Goal: Task Accomplishment & Management: Use online tool/utility

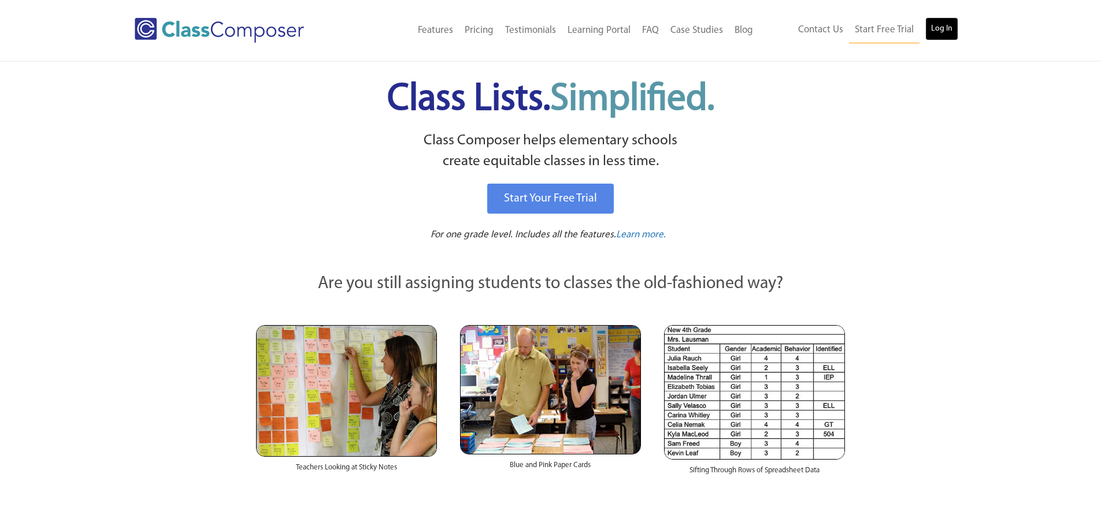
click at [950, 25] on link "Log In" at bounding box center [941, 28] width 33 height 23
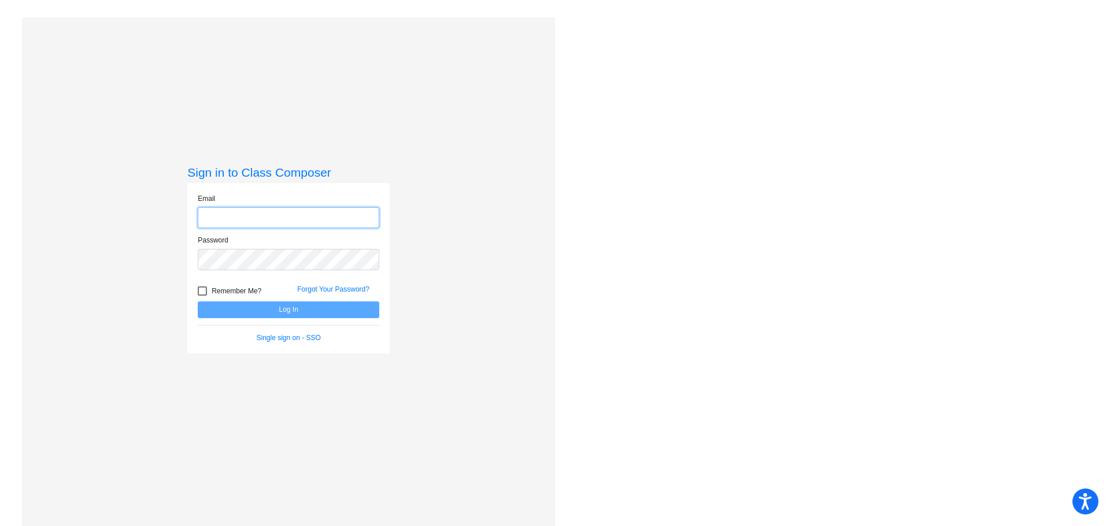
type input "[EMAIL_ADDRESS][DOMAIN_NAME]"
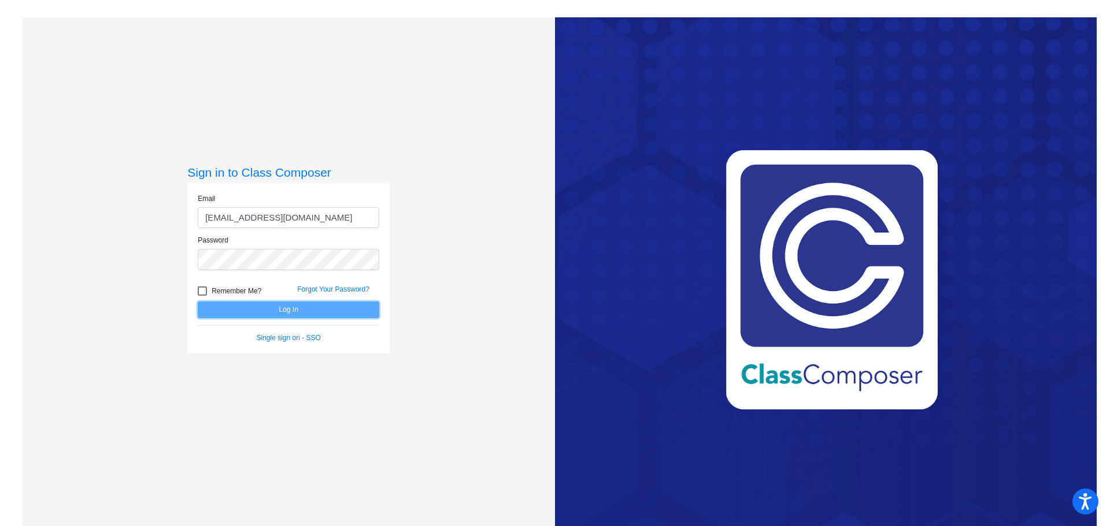
click at [301, 309] on button "Log In" at bounding box center [288, 310] width 181 height 17
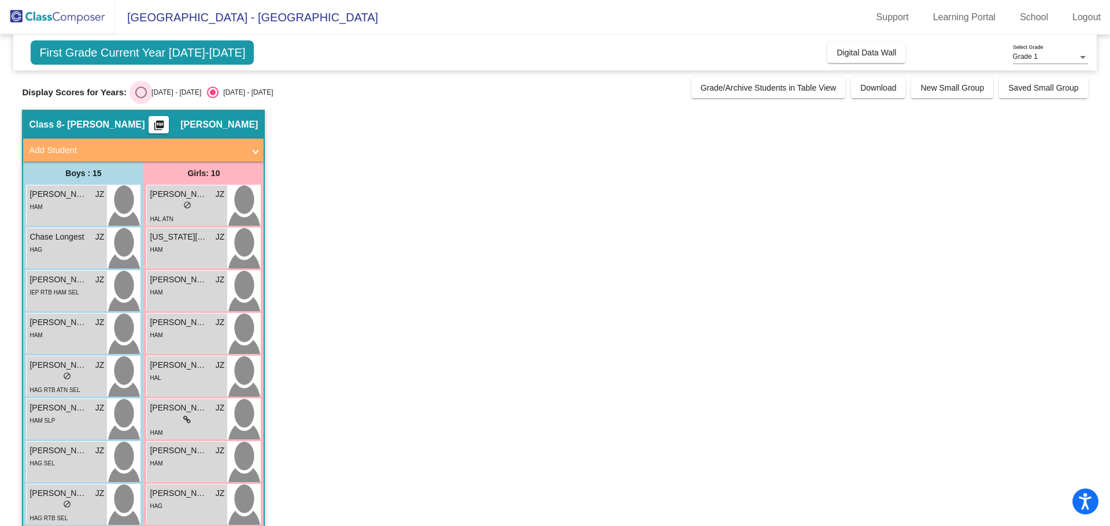
click at [147, 91] on div "[DATE] - [DATE]" at bounding box center [174, 92] width 54 height 10
click at [141, 98] on input "[DATE] - [DATE]" at bounding box center [140, 98] width 1 height 1
radio input "true"
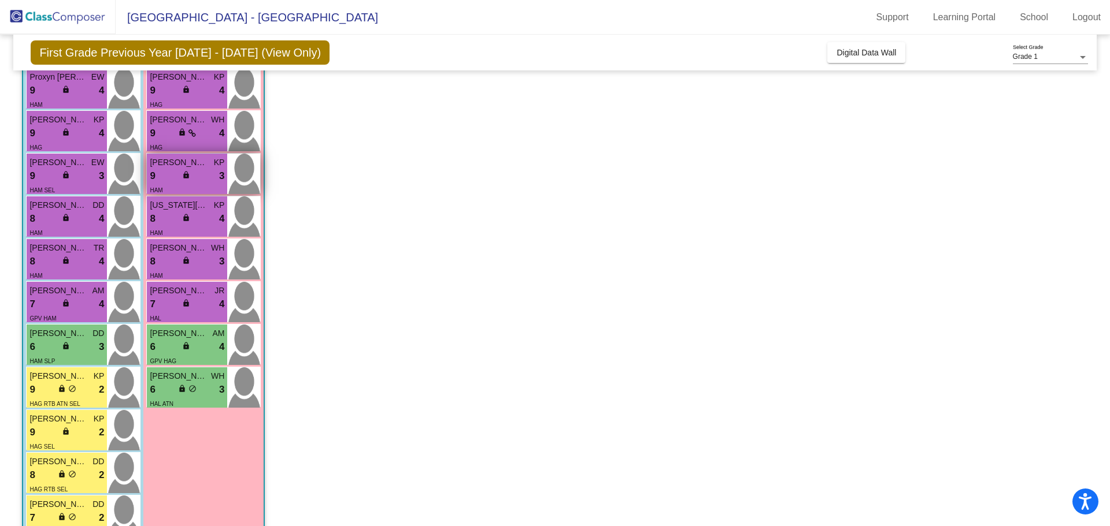
scroll to position [145, 0]
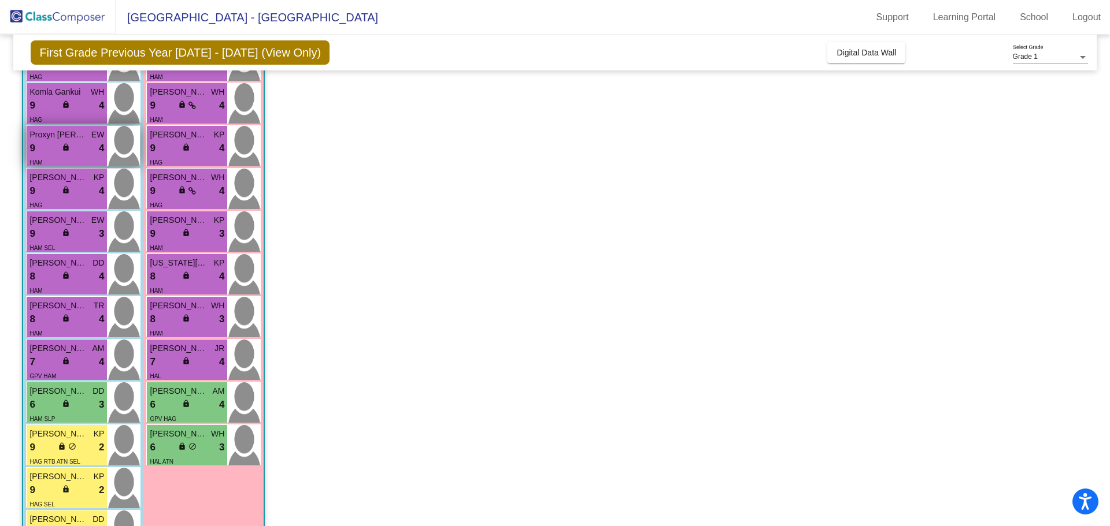
click at [87, 147] on div "9 lock do_not_disturb_alt 4" at bounding box center [66, 148] width 75 height 15
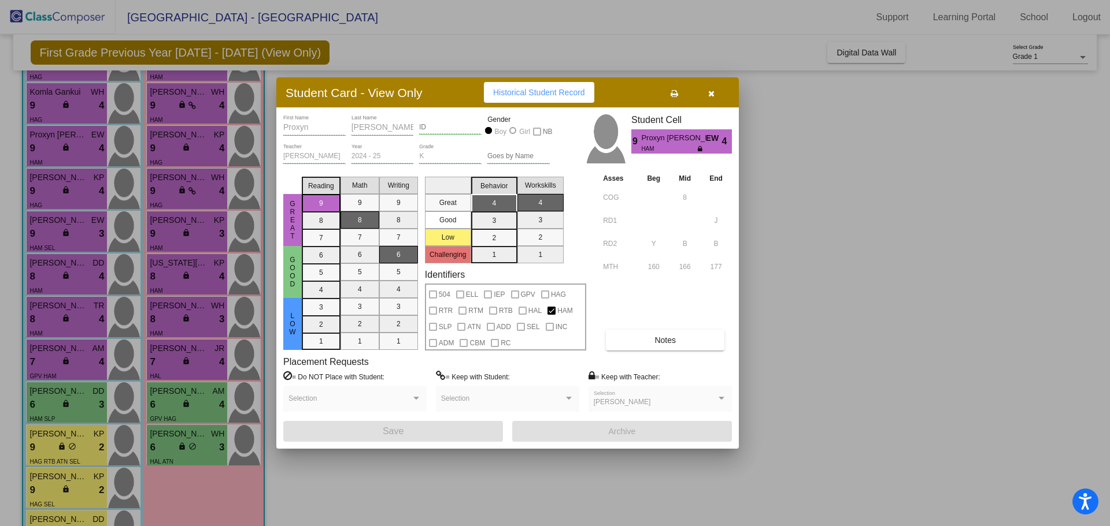
click at [854, 227] on div at bounding box center [555, 263] width 1110 height 526
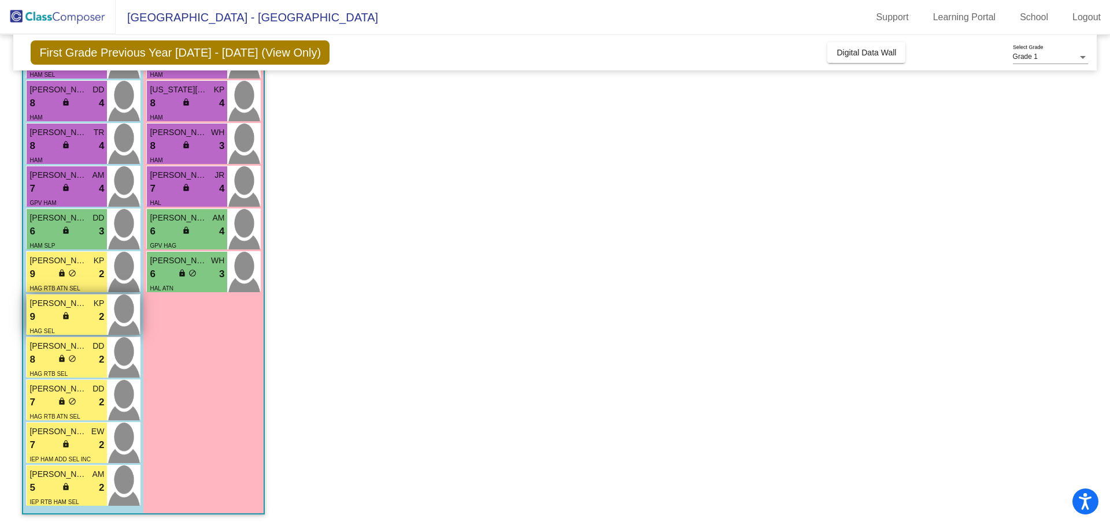
scroll to position [203, 0]
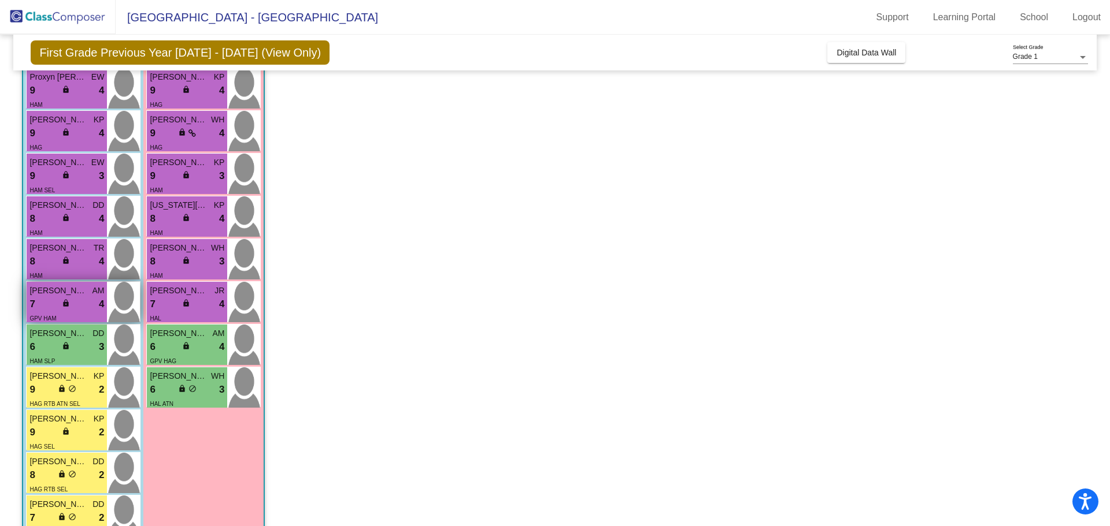
click at [49, 311] on div "7 lock do_not_disturb_alt 4" at bounding box center [66, 304] width 75 height 15
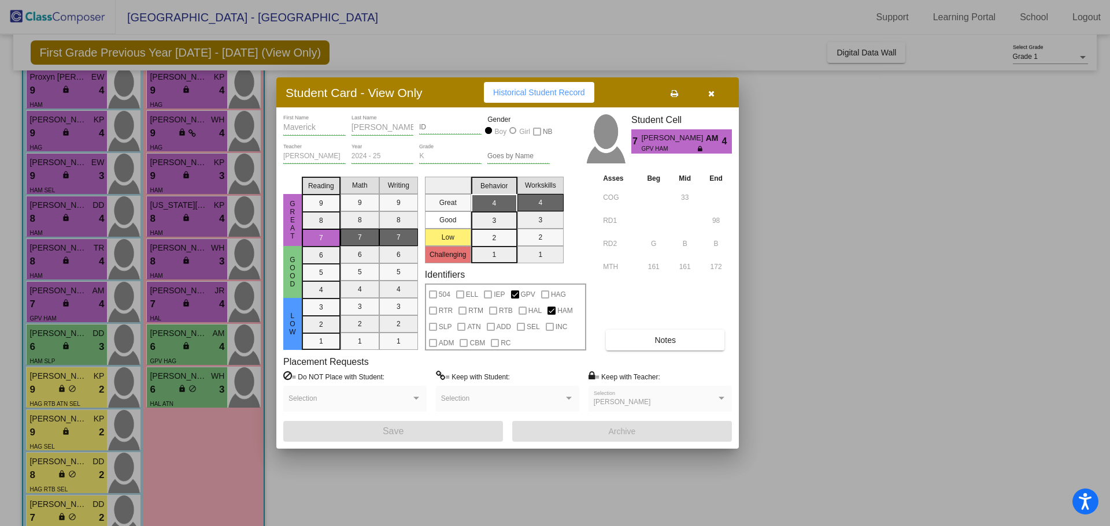
click at [715, 92] on button "button" at bounding box center [710, 92] width 37 height 21
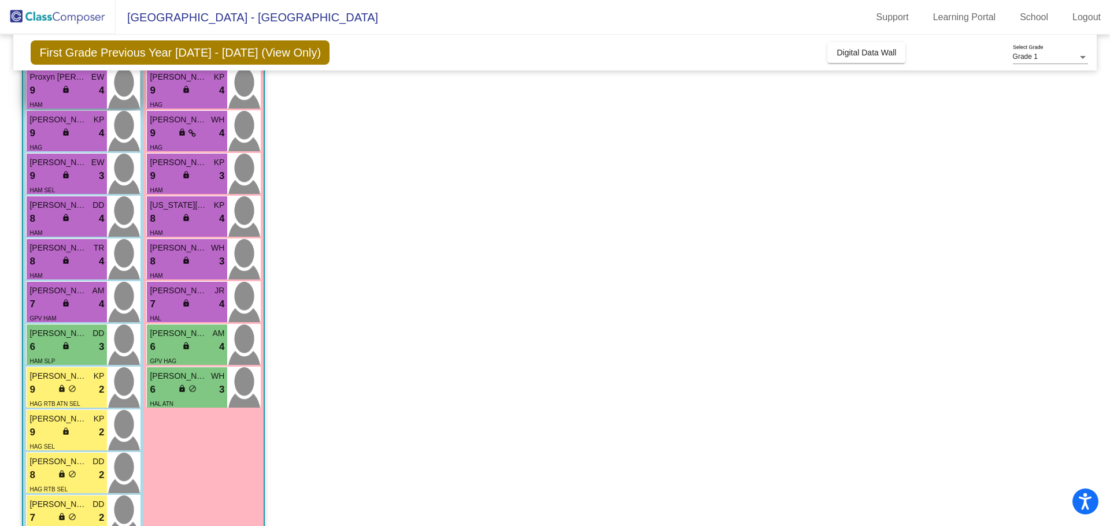
click at [54, 98] on div "HAM" at bounding box center [66, 104] width 75 height 12
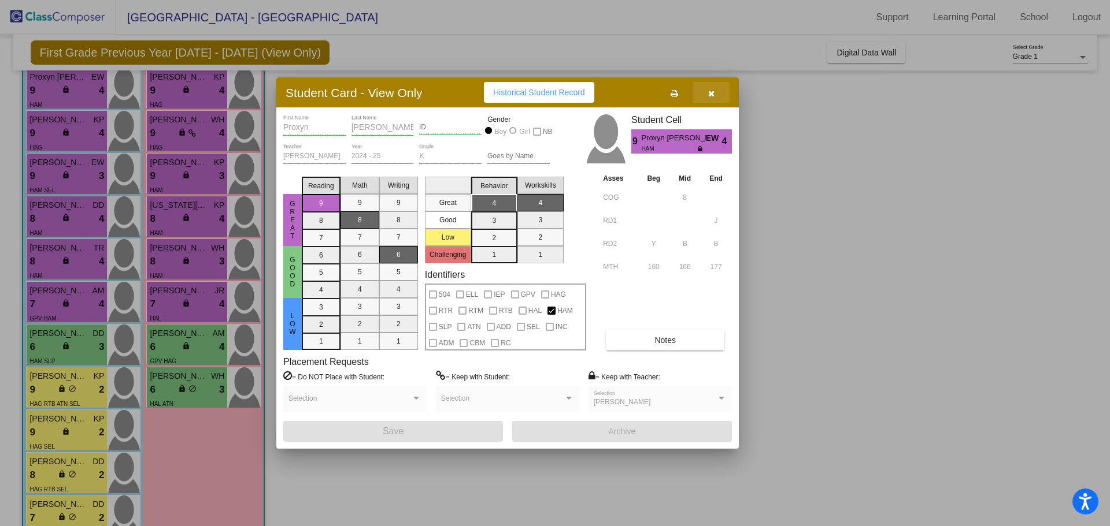
click at [713, 93] on icon "button" at bounding box center [711, 94] width 6 height 8
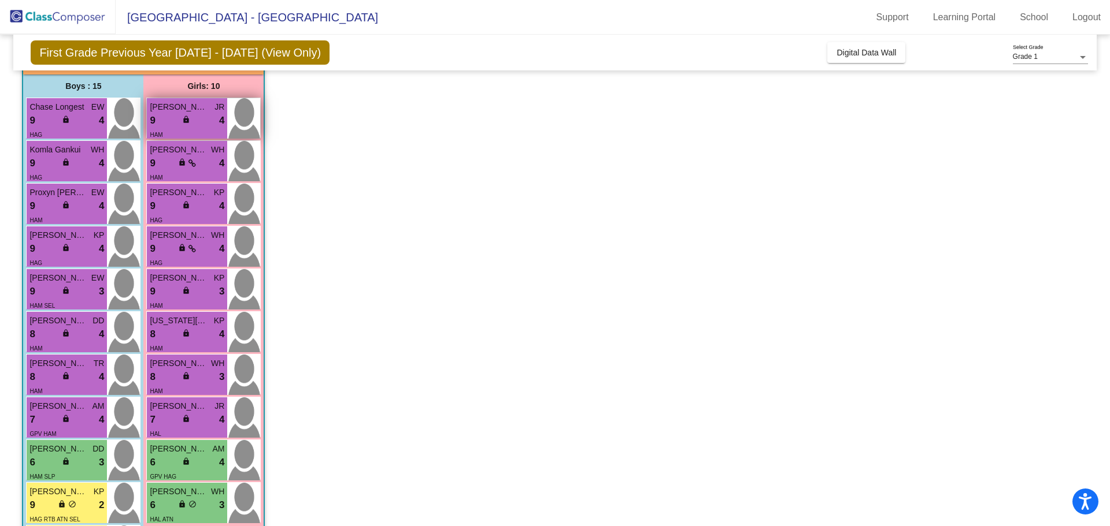
scroll to position [29, 0]
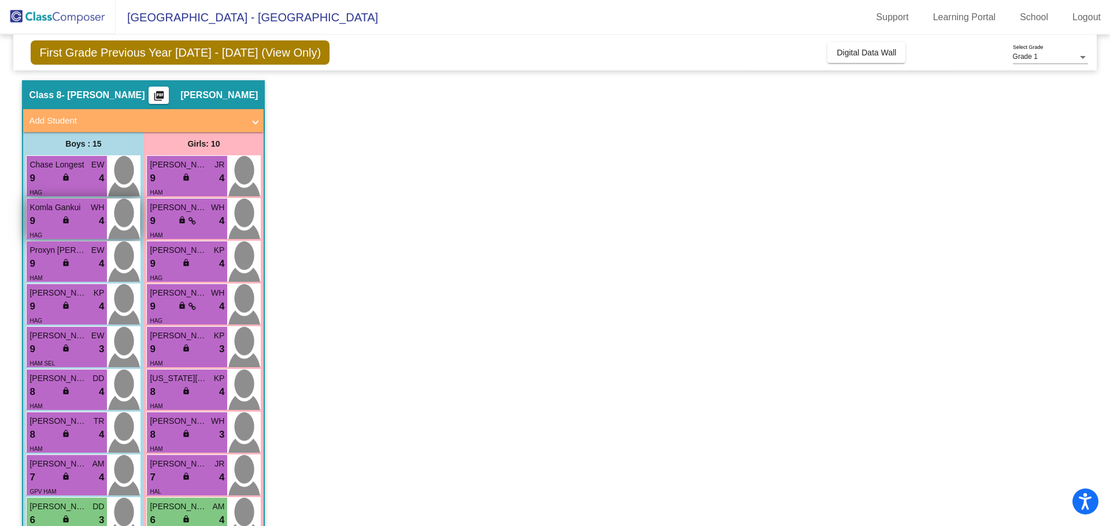
click at [66, 211] on span "Komla Gankui" at bounding box center [58, 208] width 58 height 12
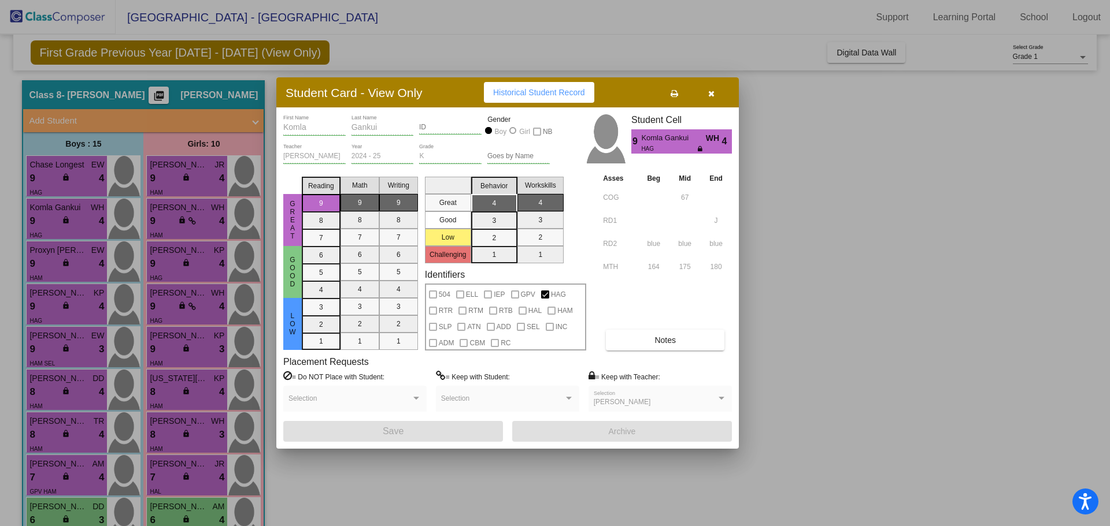
click at [704, 95] on button "button" at bounding box center [710, 92] width 37 height 21
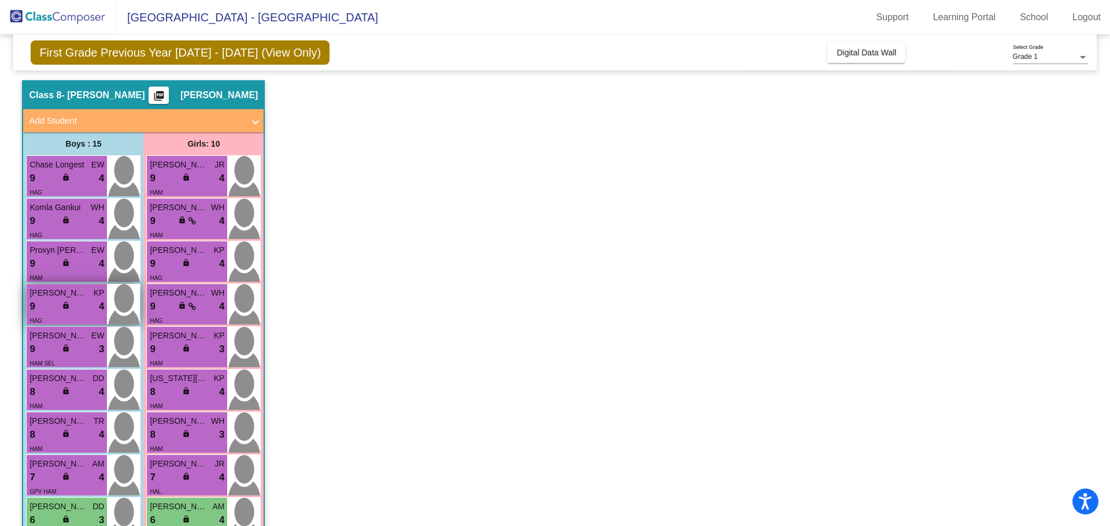
click at [71, 301] on div "lock do_not_disturb_alt" at bounding box center [67, 307] width 10 height 12
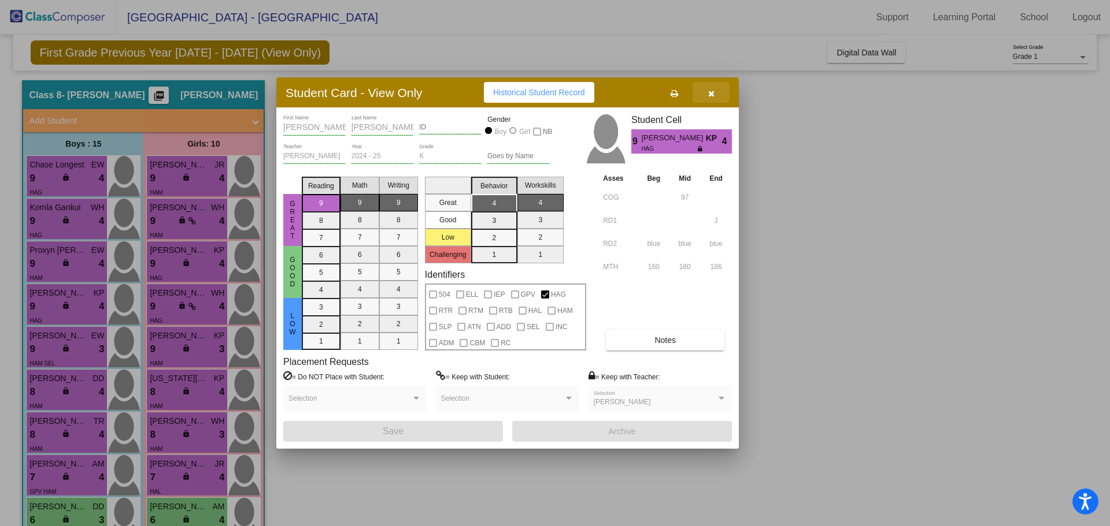
click at [708, 94] on icon "button" at bounding box center [711, 94] width 6 height 8
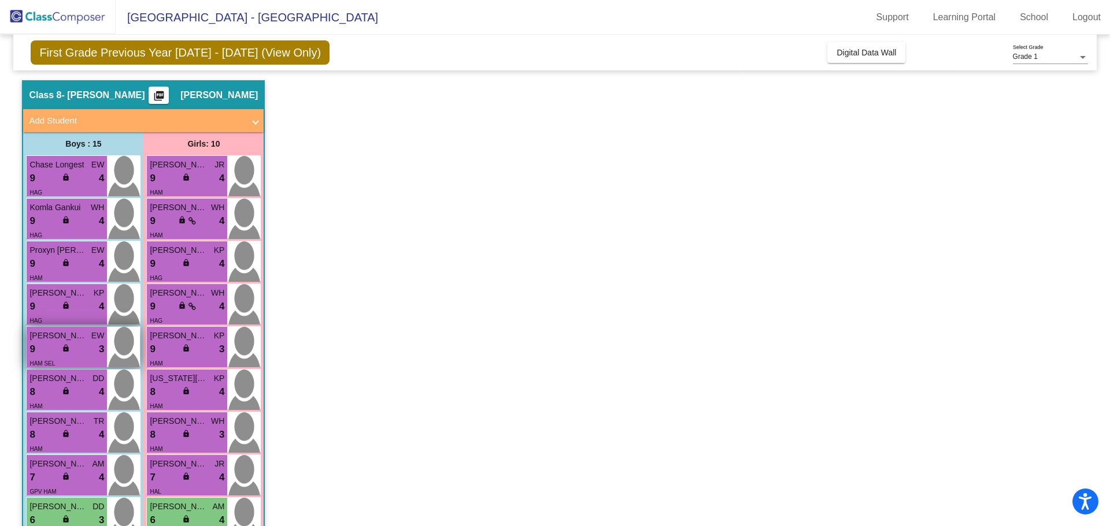
click at [90, 350] on div "9 lock do_not_disturb_alt 3" at bounding box center [66, 349] width 75 height 15
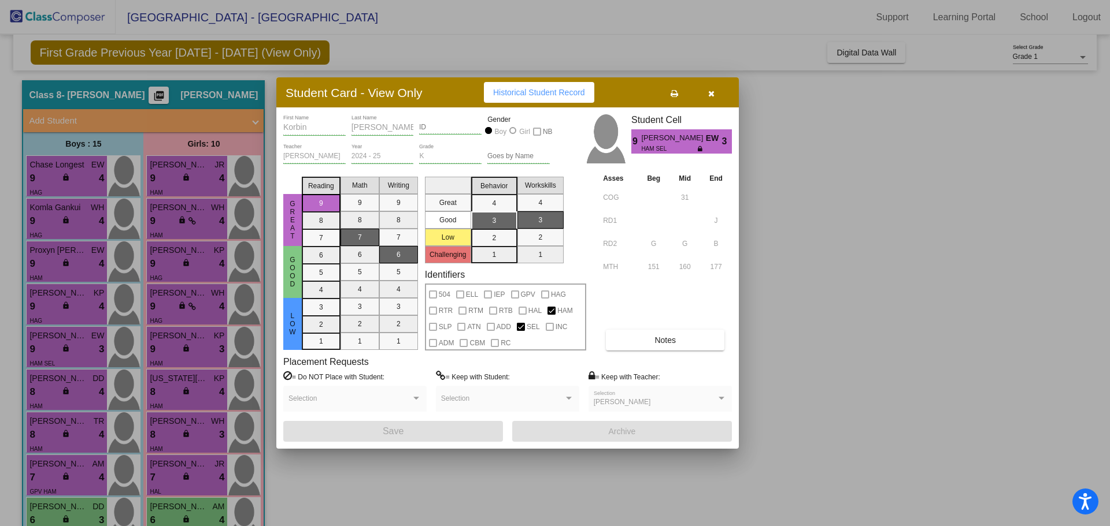
click at [715, 91] on button "button" at bounding box center [710, 92] width 37 height 21
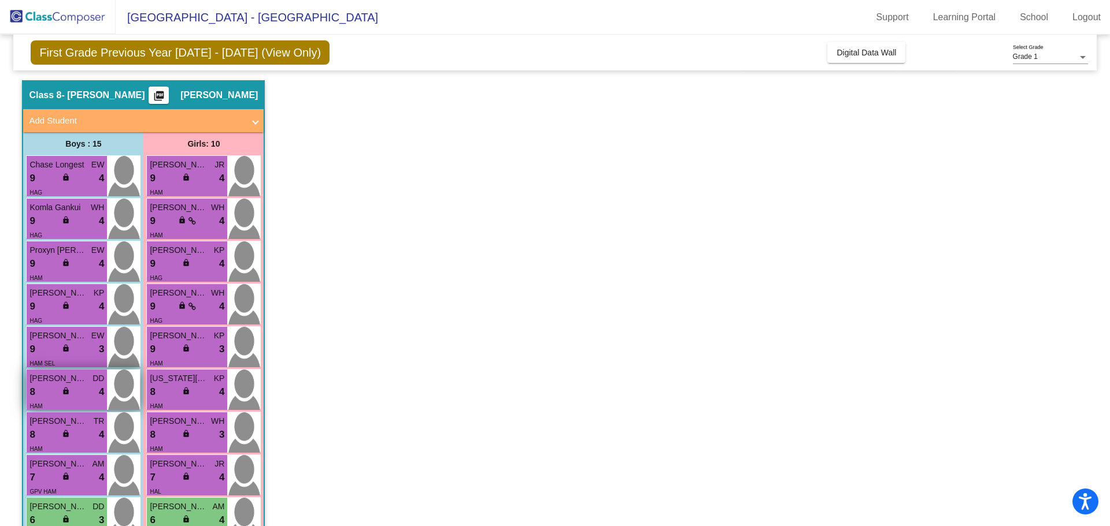
click at [83, 391] on div "8 lock do_not_disturb_alt 4" at bounding box center [66, 392] width 75 height 15
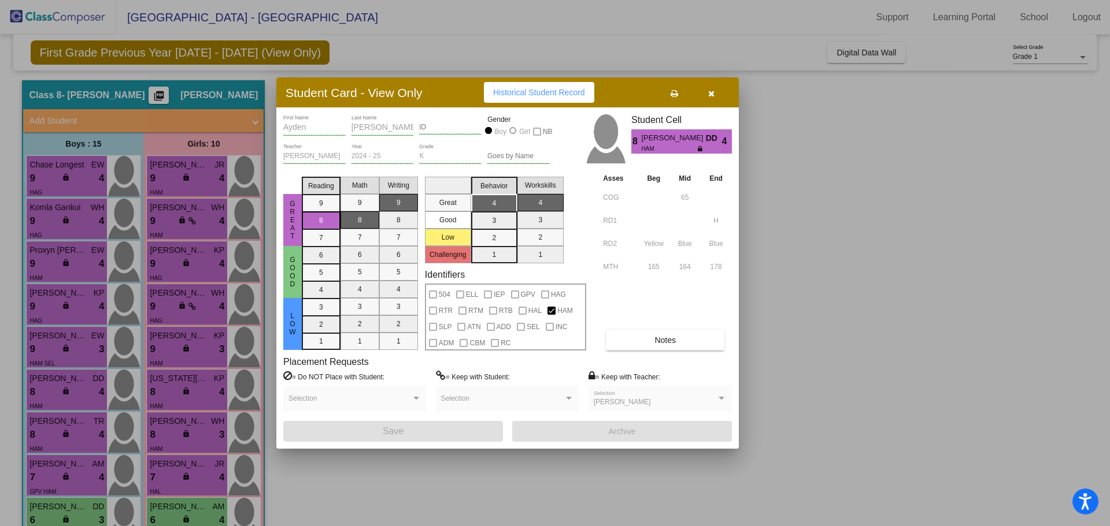
click at [715, 92] on button "button" at bounding box center [710, 92] width 37 height 21
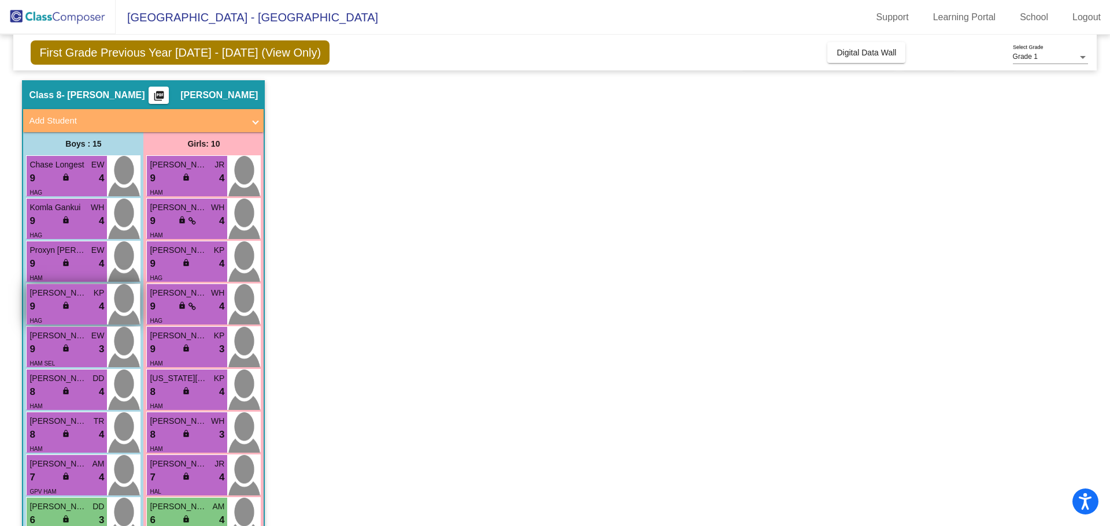
scroll to position [87, 0]
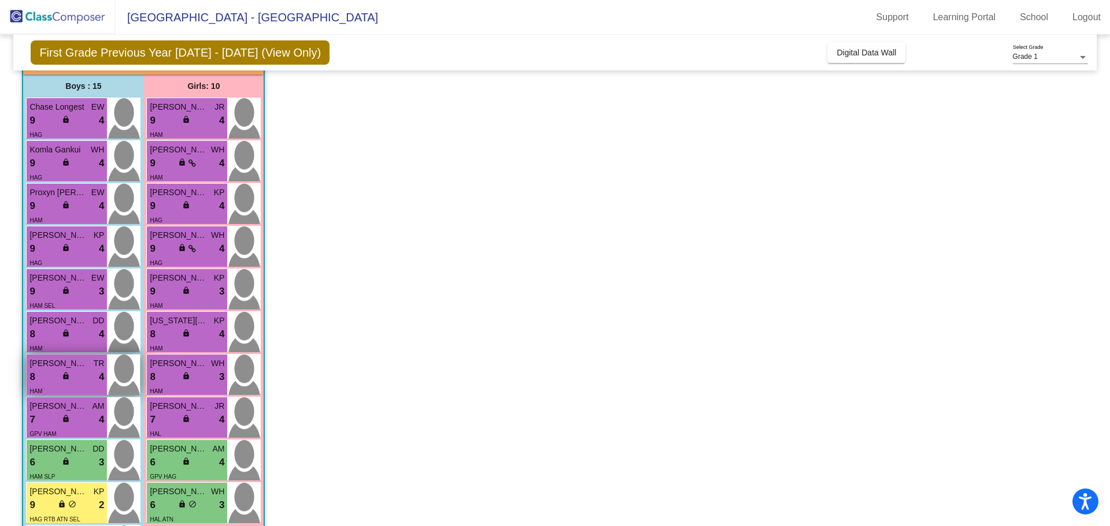
click at [83, 380] on div "8 lock do_not_disturb_alt 4" at bounding box center [66, 377] width 75 height 15
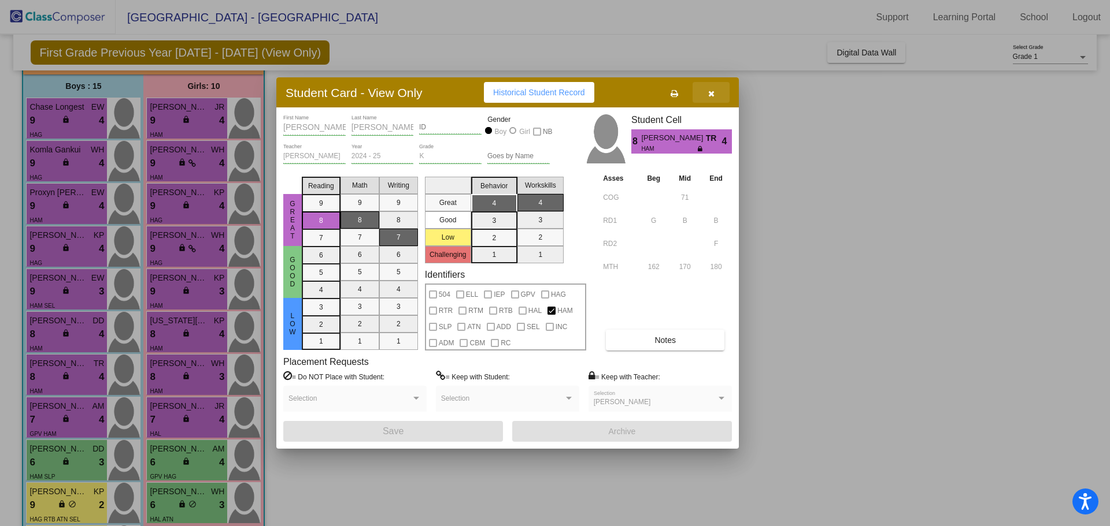
click at [713, 95] on icon "button" at bounding box center [711, 94] width 6 height 8
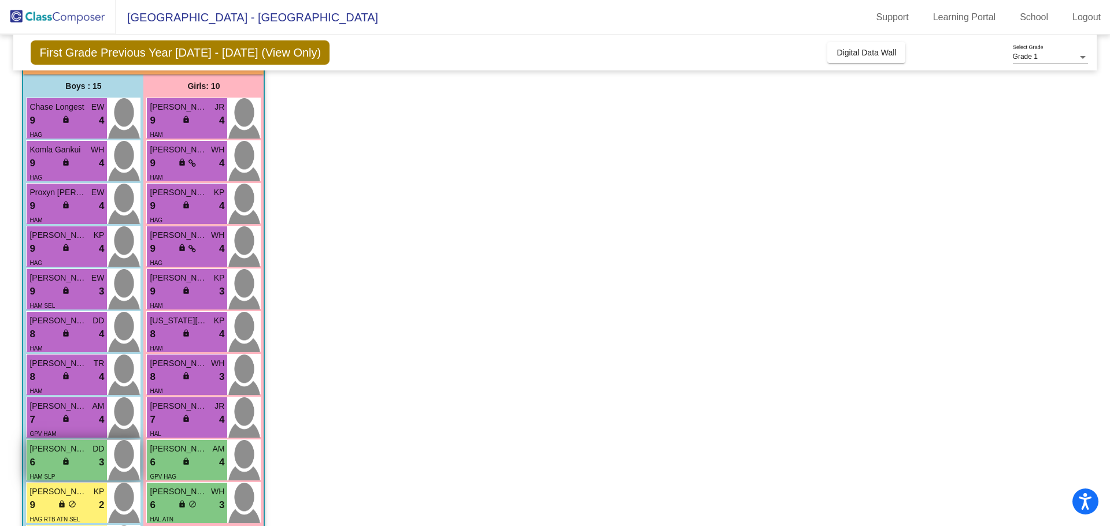
click at [66, 459] on span "lock" at bounding box center [66, 462] width 8 height 8
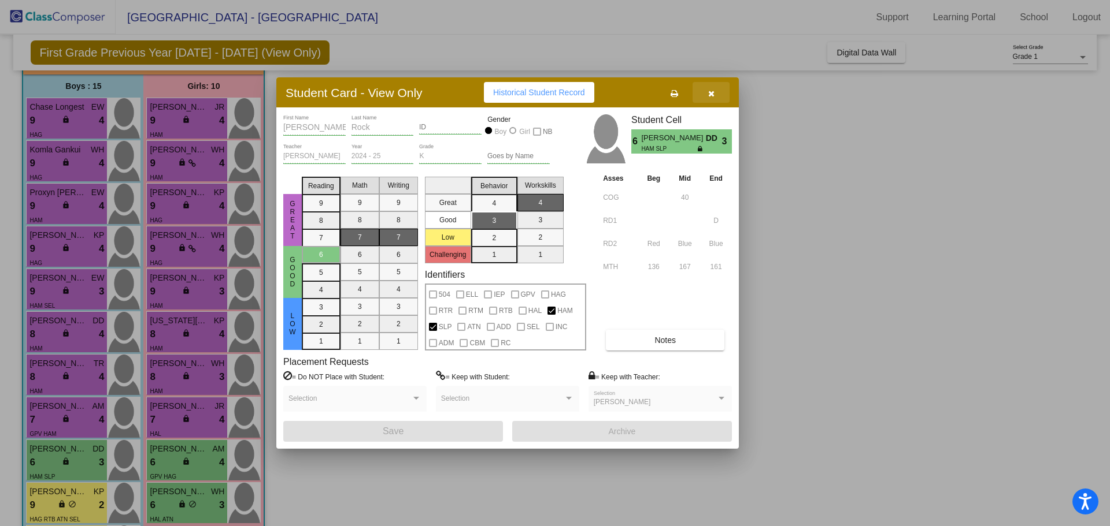
click at [715, 95] on button "button" at bounding box center [710, 92] width 37 height 21
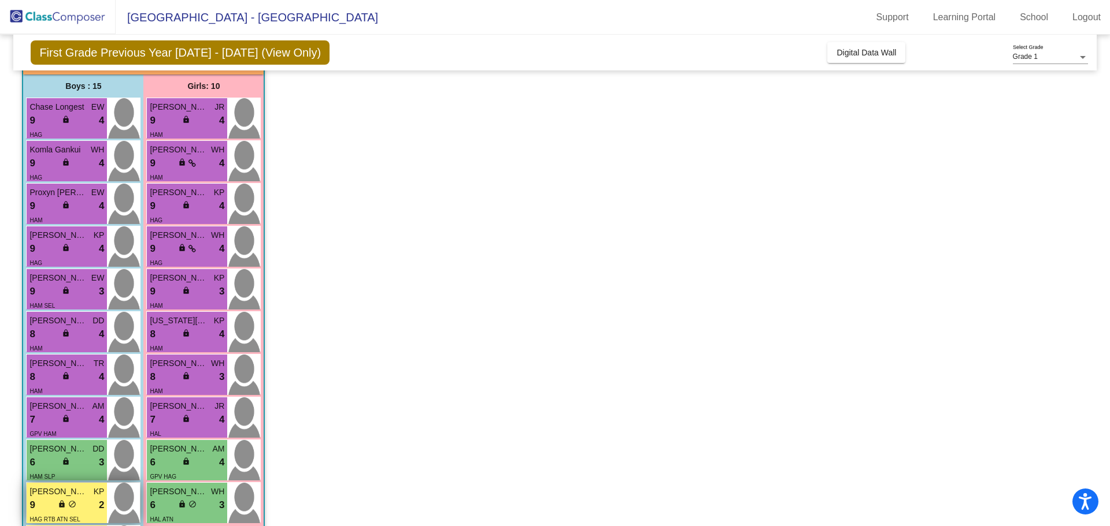
scroll to position [203, 0]
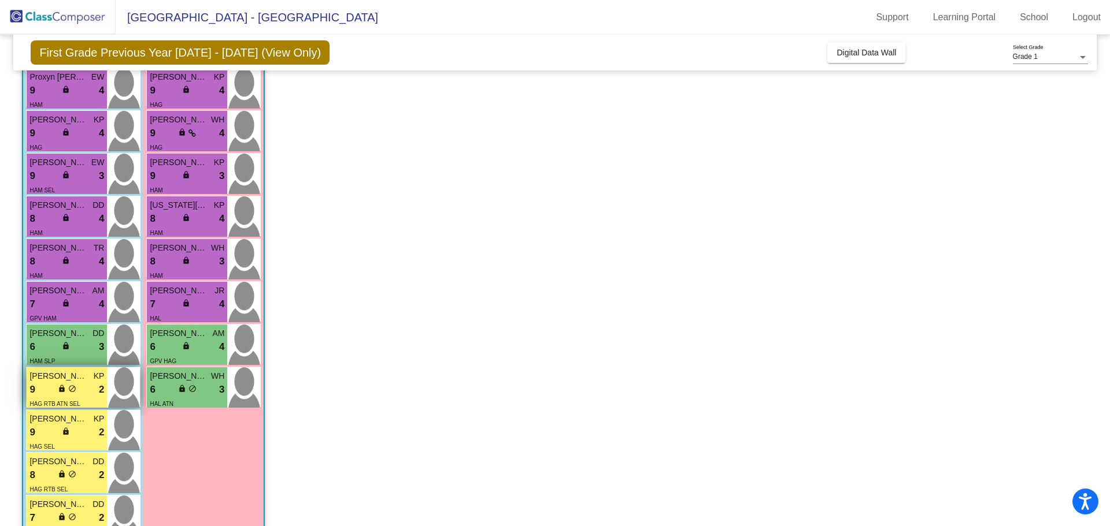
click at [82, 391] on div "9 lock do_not_disturb_alt 2" at bounding box center [66, 390] width 75 height 15
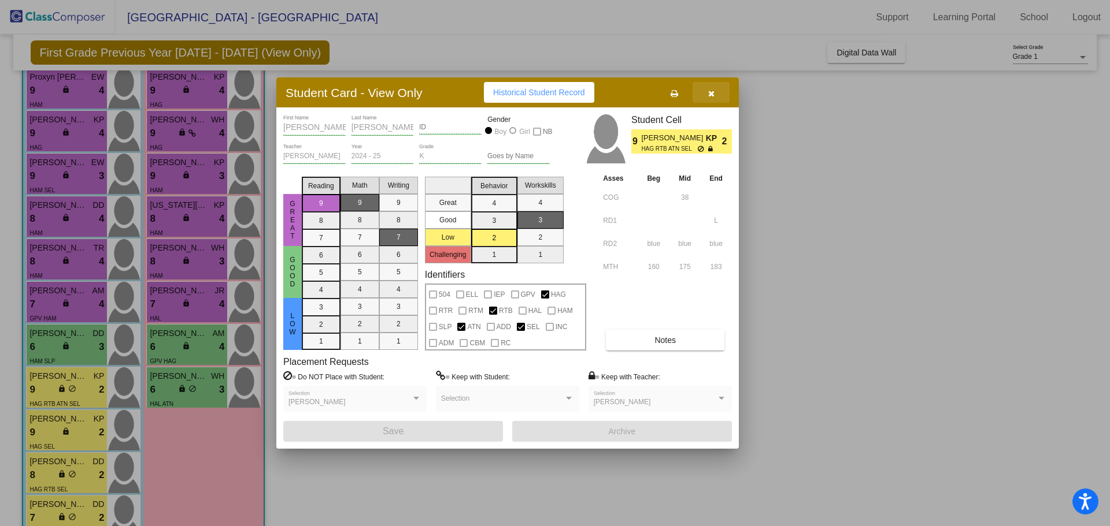
click at [713, 97] on icon "button" at bounding box center [711, 94] width 6 height 8
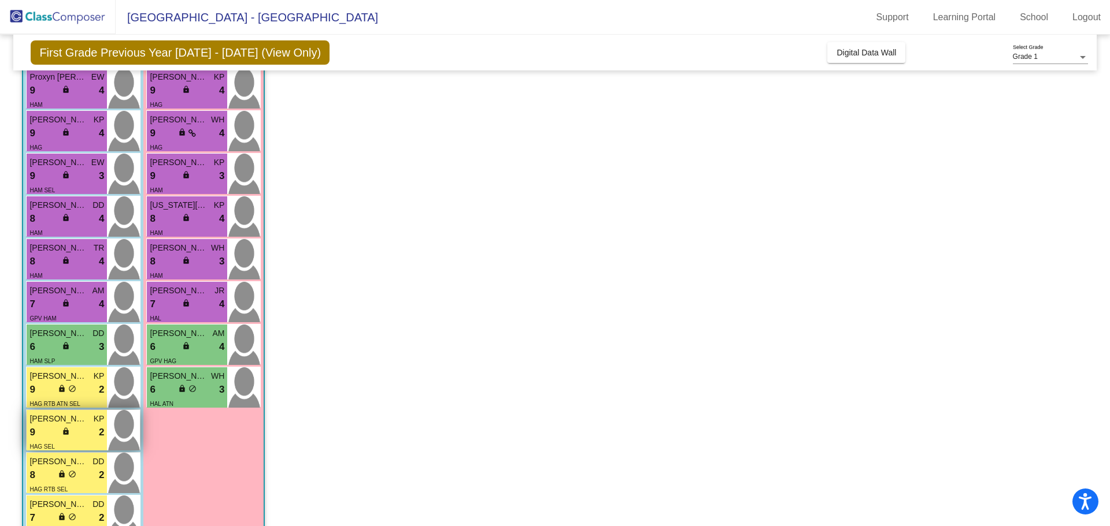
click at [87, 435] on div "9 lock do_not_disturb_alt 2" at bounding box center [66, 432] width 75 height 15
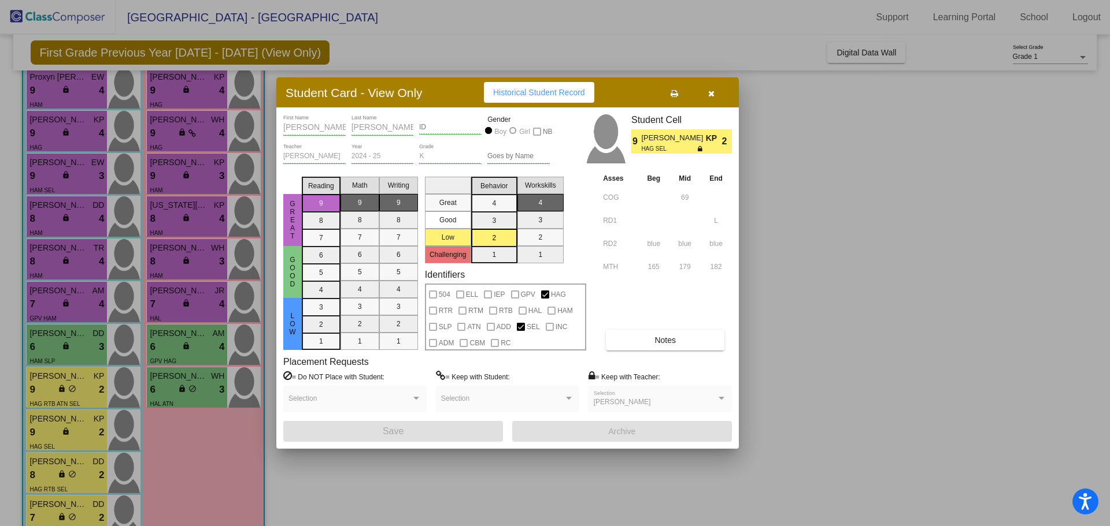
click at [717, 95] on button "button" at bounding box center [710, 92] width 37 height 21
